Goal: Task Accomplishment & Management: Complete application form

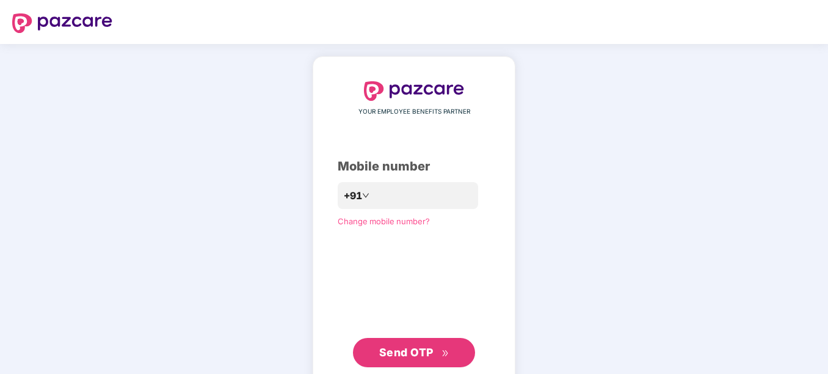
click at [399, 355] on span "Send OTP" at bounding box center [406, 352] width 54 height 13
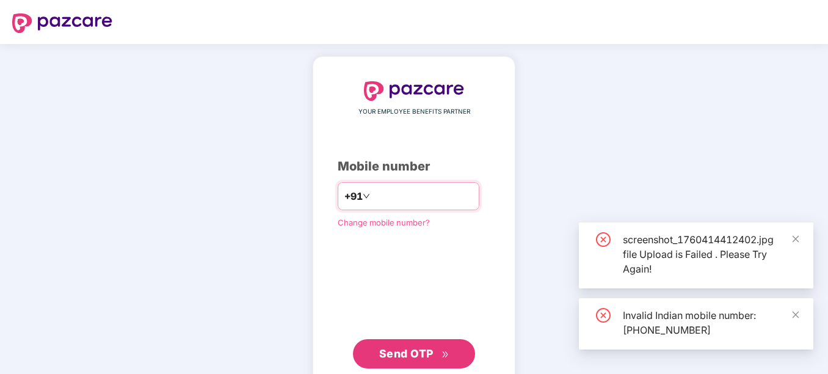
click at [372, 197] on input "**********" at bounding box center [422, 196] width 100 height 20
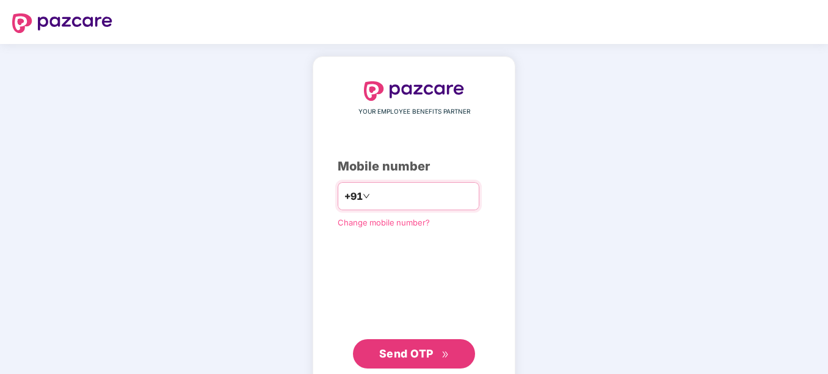
type input "**********"
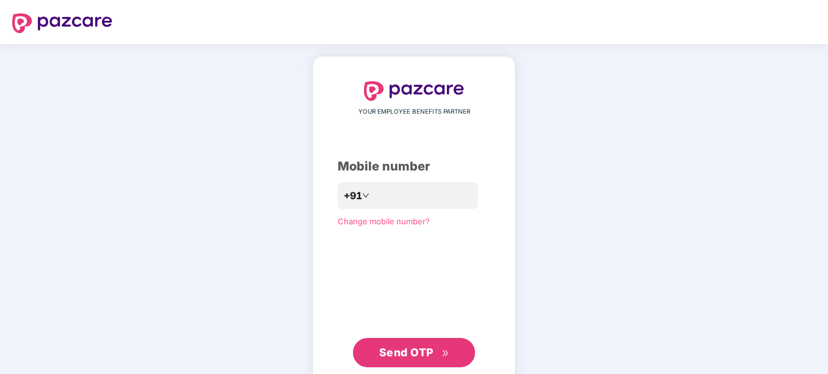
click at [403, 353] on span "Send OTP" at bounding box center [406, 352] width 54 height 13
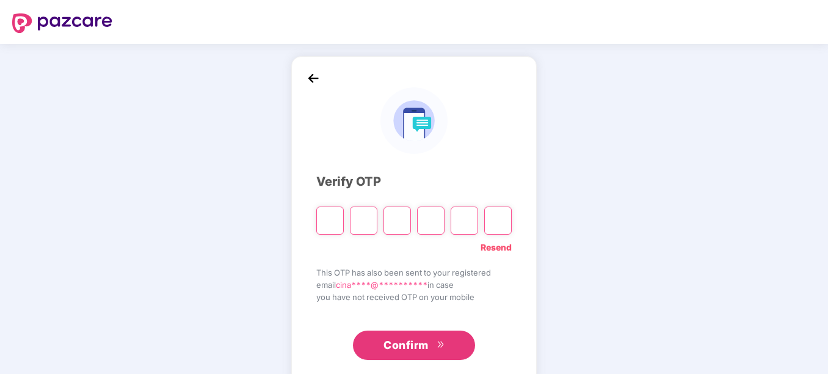
type input "*"
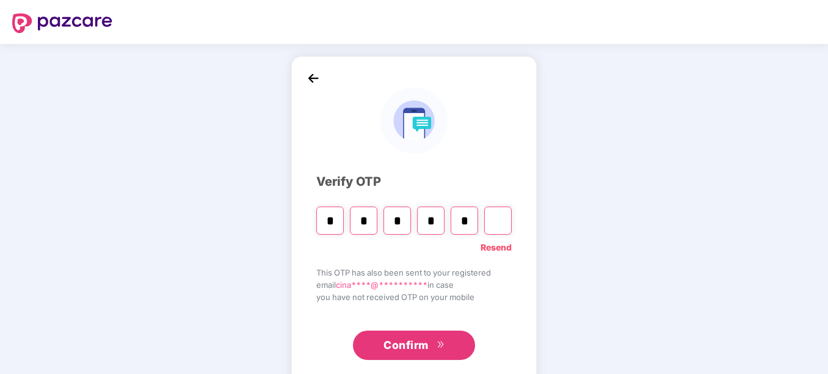
type input "*"
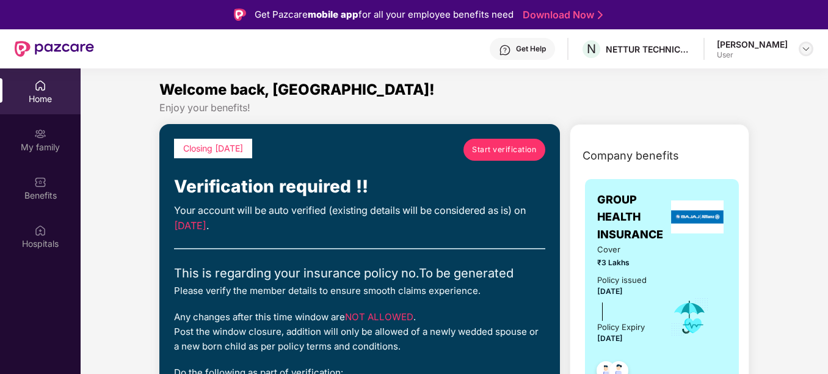
click at [804, 50] on img at bounding box center [806, 49] width 10 height 10
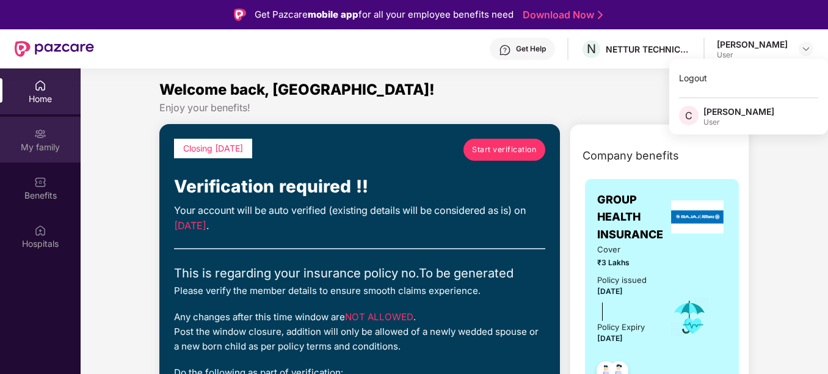
click at [42, 139] on img at bounding box center [40, 134] width 12 height 12
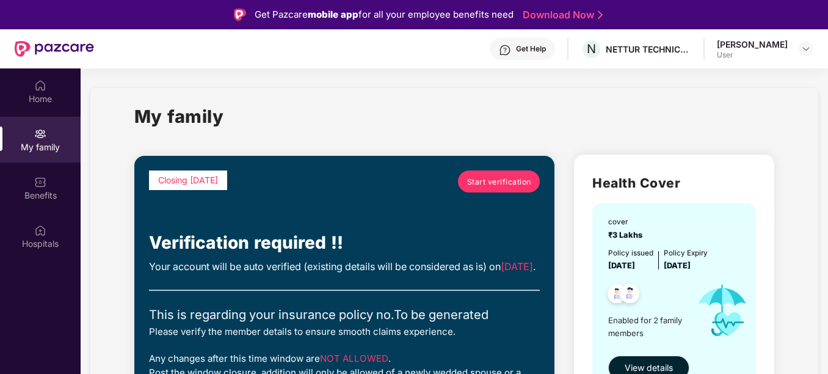
click at [482, 181] on span "Start verification" at bounding box center [499, 182] width 64 height 12
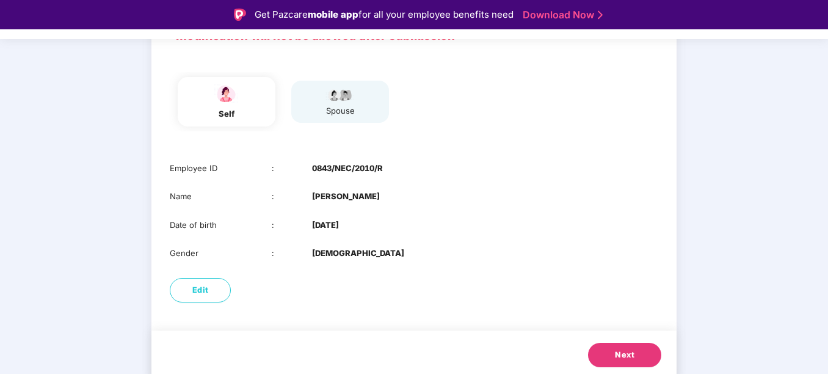
scroll to position [109, 0]
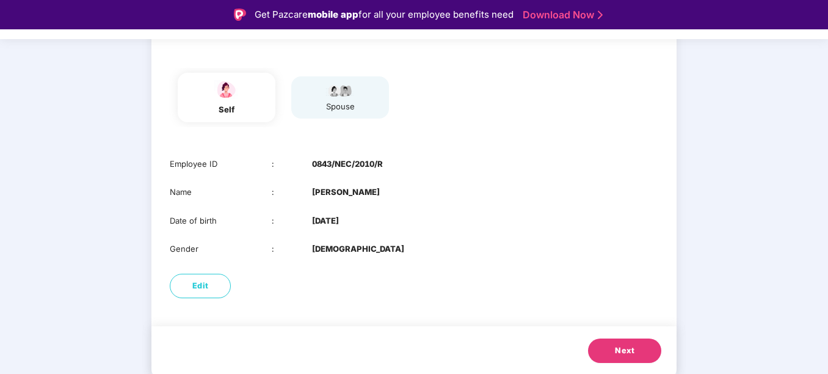
click at [629, 348] on span "Next" at bounding box center [625, 350] width 20 height 12
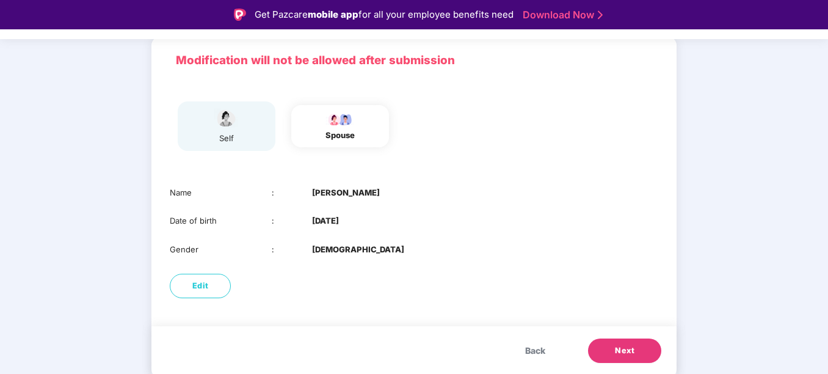
scroll to position [81, 0]
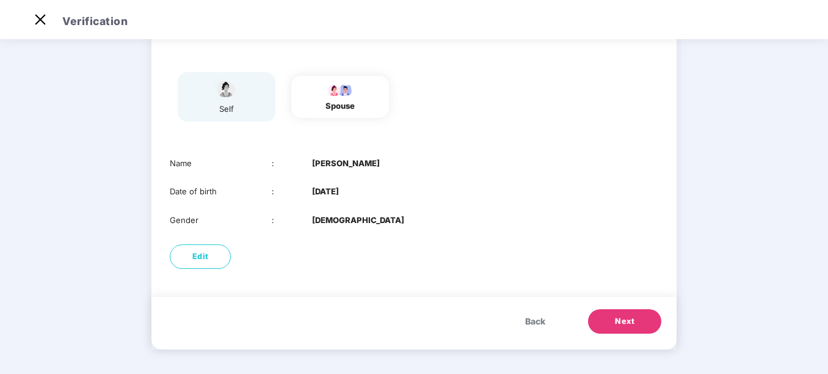
drag, startPoint x: 824, startPoint y: 93, endPoint x: 827, endPoint y: 81, distance: 13.0
click at [827, 81] on div "Verification 01 Verify members 02 Review members 03 Submit Modification will no…" at bounding box center [414, 187] width 828 height 374
click at [629, 324] on span "Next" at bounding box center [625, 321] width 20 height 12
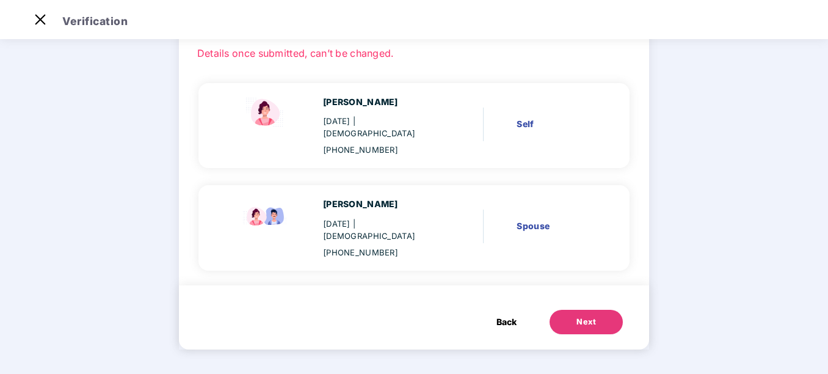
scroll to position [53, 0]
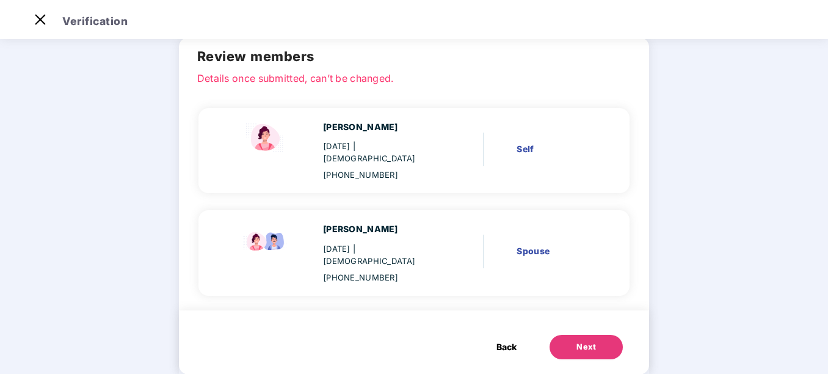
click at [570, 335] on button "Next" at bounding box center [585, 347] width 73 height 24
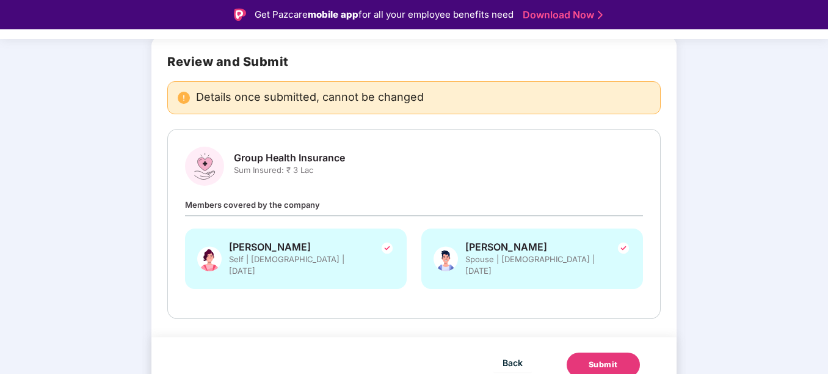
scroll to position [85, 0]
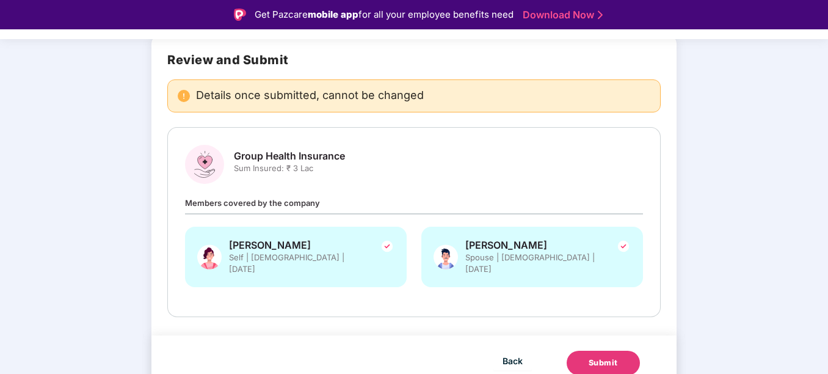
click at [610, 356] on div "Submit" at bounding box center [602, 362] width 29 height 12
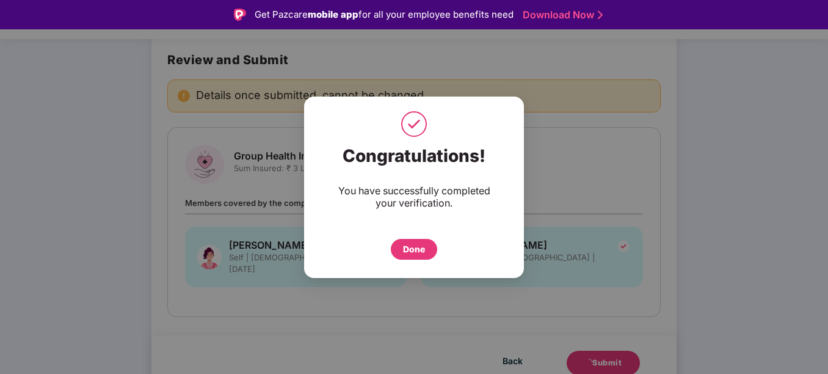
click at [419, 247] on div "Done" at bounding box center [414, 248] width 22 height 13
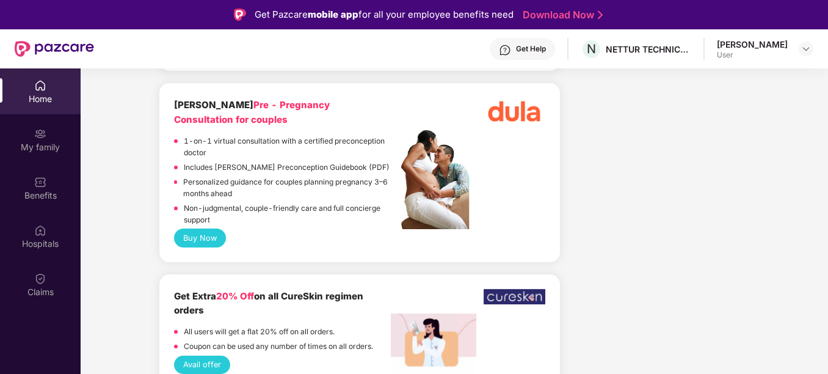
scroll to position [1541, 0]
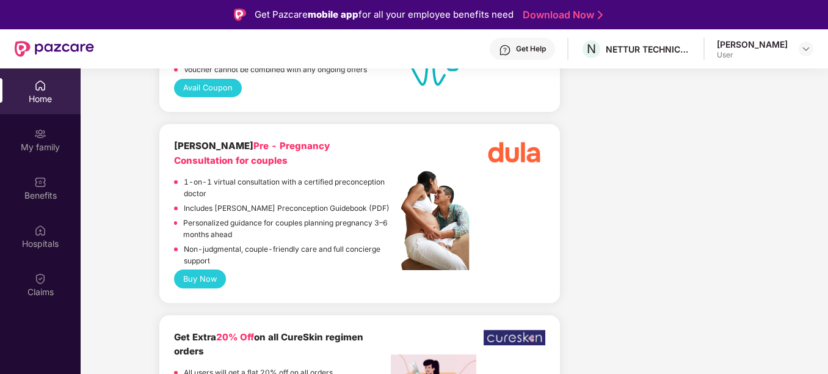
click at [40, 90] on img at bounding box center [40, 85] width 12 height 12
click at [47, 186] on div "Benefits" at bounding box center [40, 188] width 81 height 46
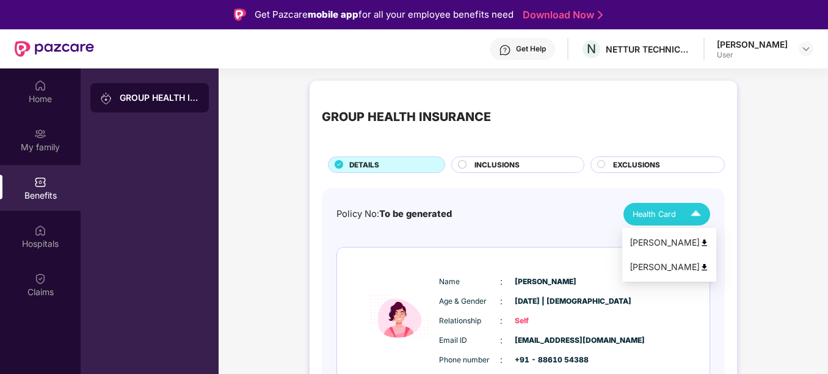
click at [673, 238] on div "[PERSON_NAME]" at bounding box center [668, 242] width 79 height 13
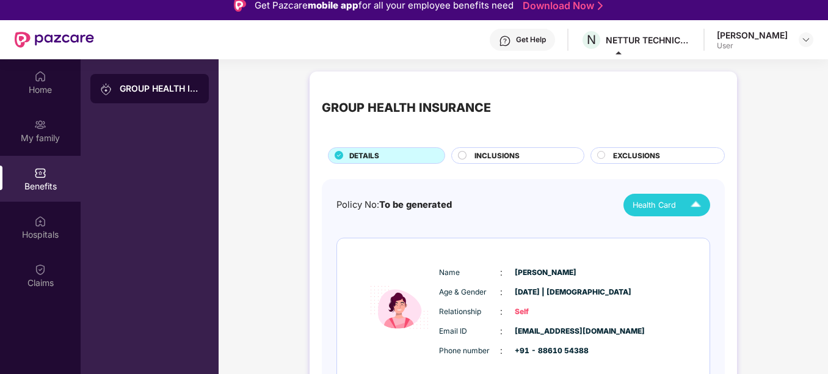
scroll to position [8, 0]
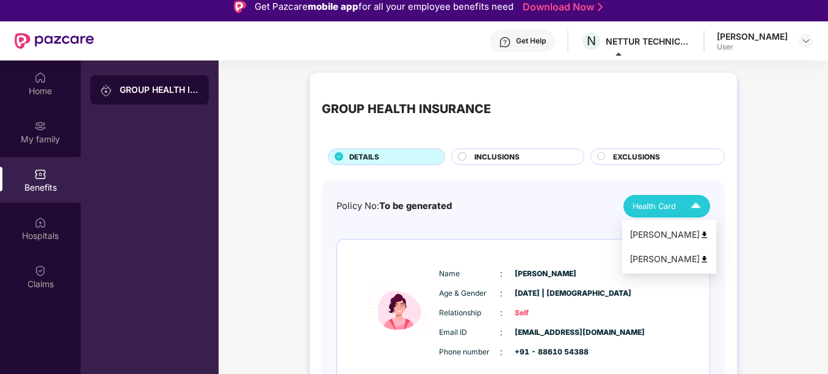
click at [694, 209] on img at bounding box center [695, 205] width 21 height 21
click at [664, 256] on div "[PERSON_NAME]" at bounding box center [668, 258] width 79 height 13
